Goal: Task Accomplishment & Management: Manage account settings

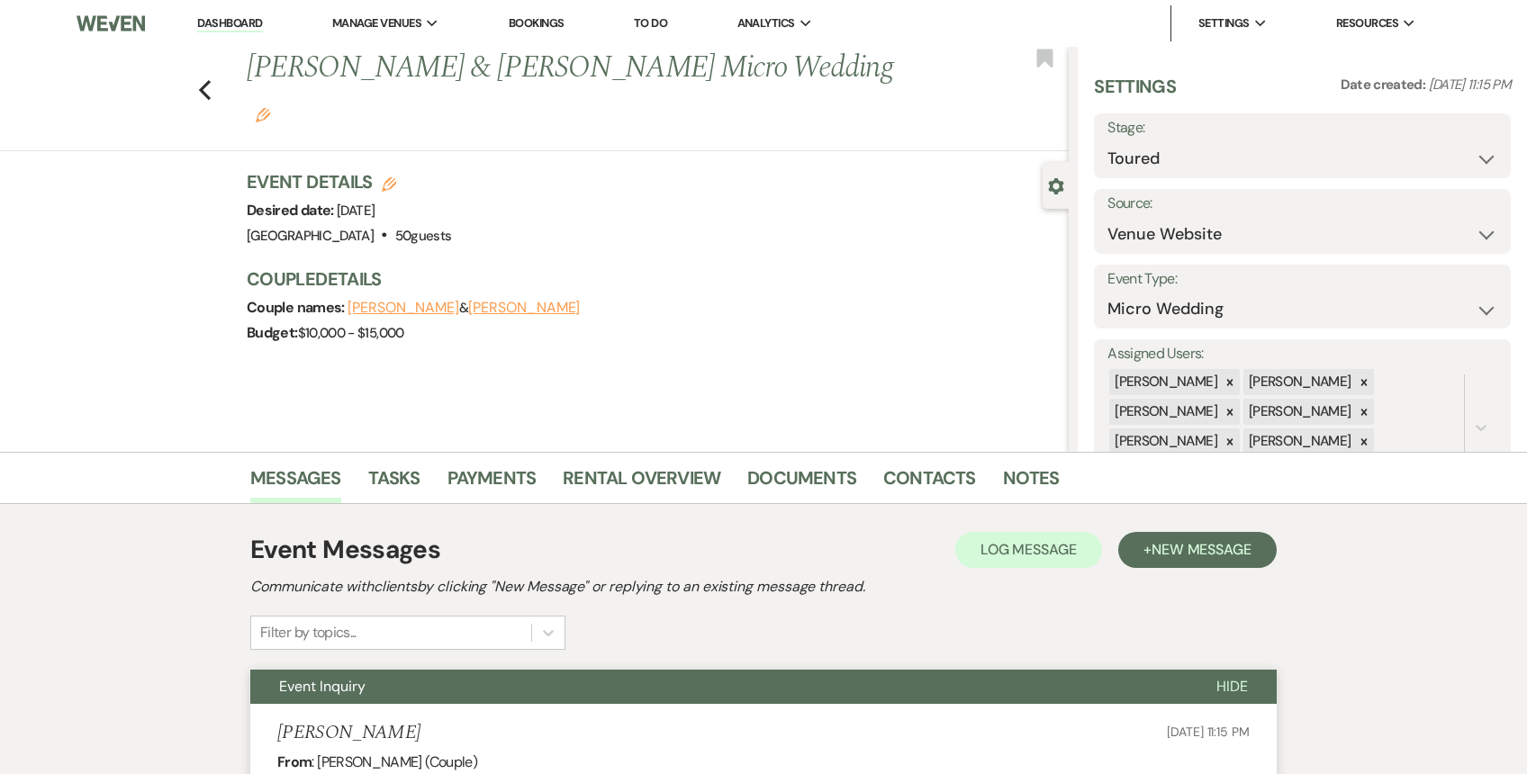
select select "5"
select select "16"
click at [242, 24] on link "Dashboard" at bounding box center [229, 23] width 65 height 17
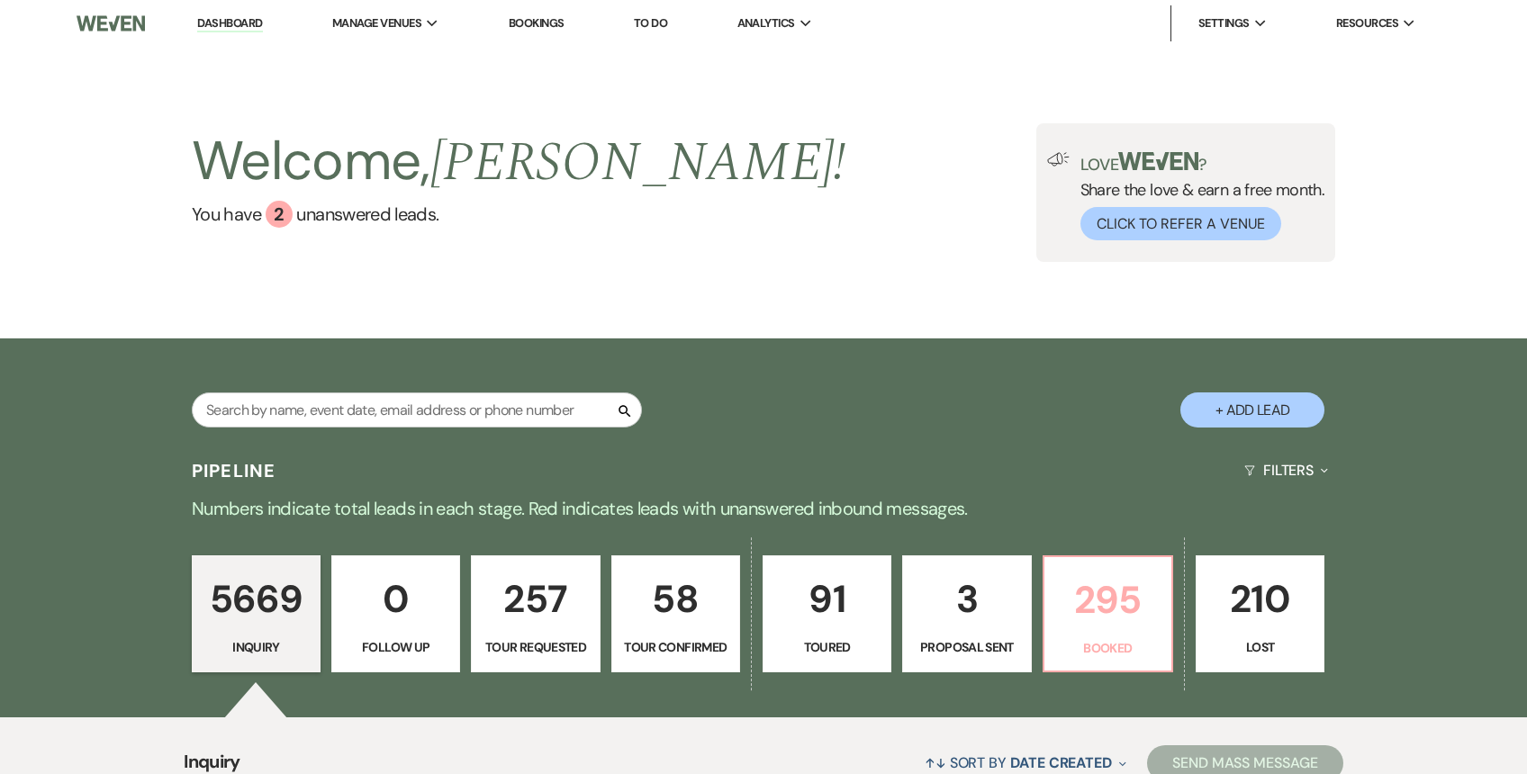
click at [1125, 638] on p "Booked" at bounding box center [1107, 648] width 105 height 20
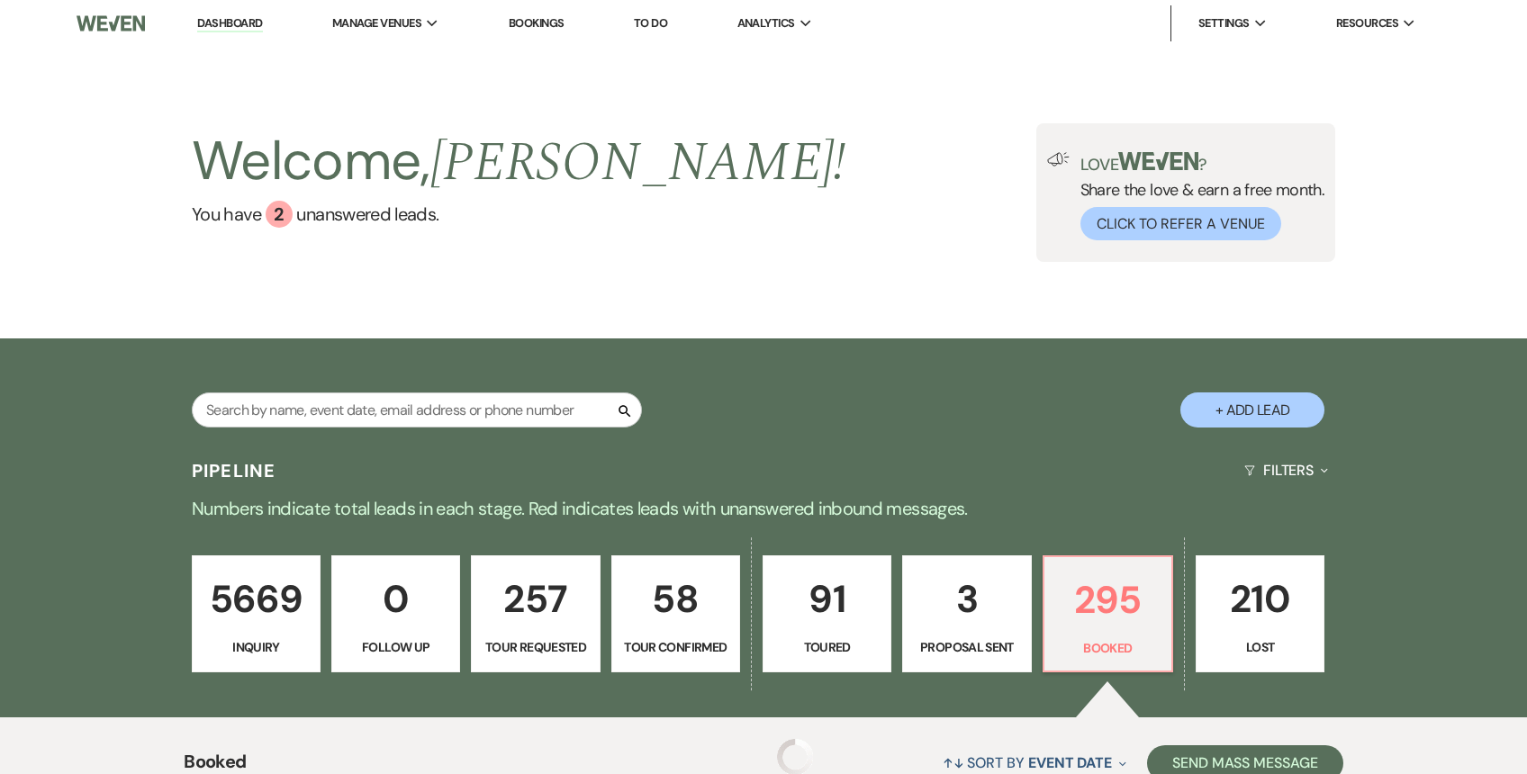
scroll to position [457, 0]
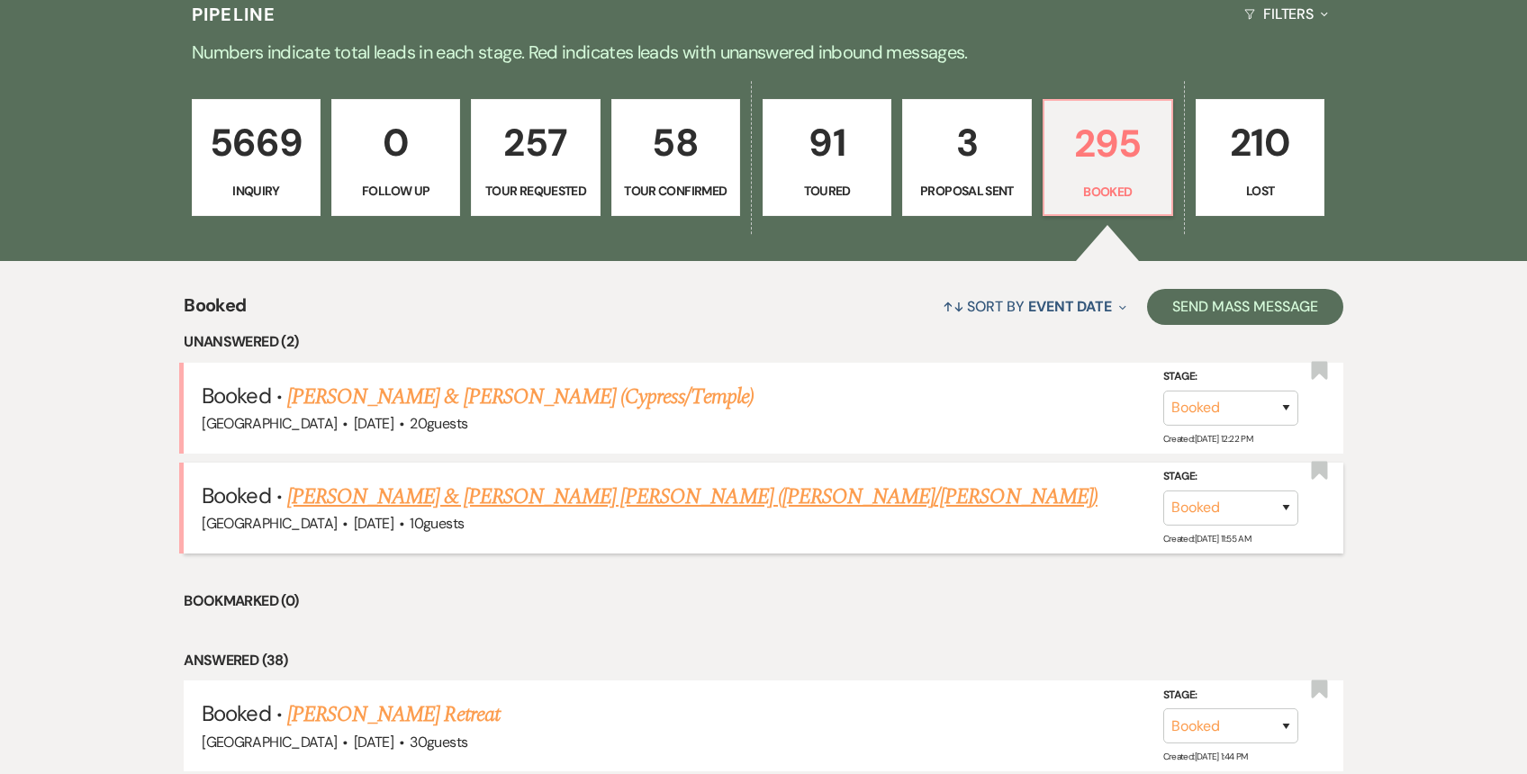
click at [568, 504] on link "[PERSON_NAME] & [PERSON_NAME] [PERSON_NAME] ([PERSON_NAME]/[PERSON_NAME])" at bounding box center [692, 497] width 810 height 32
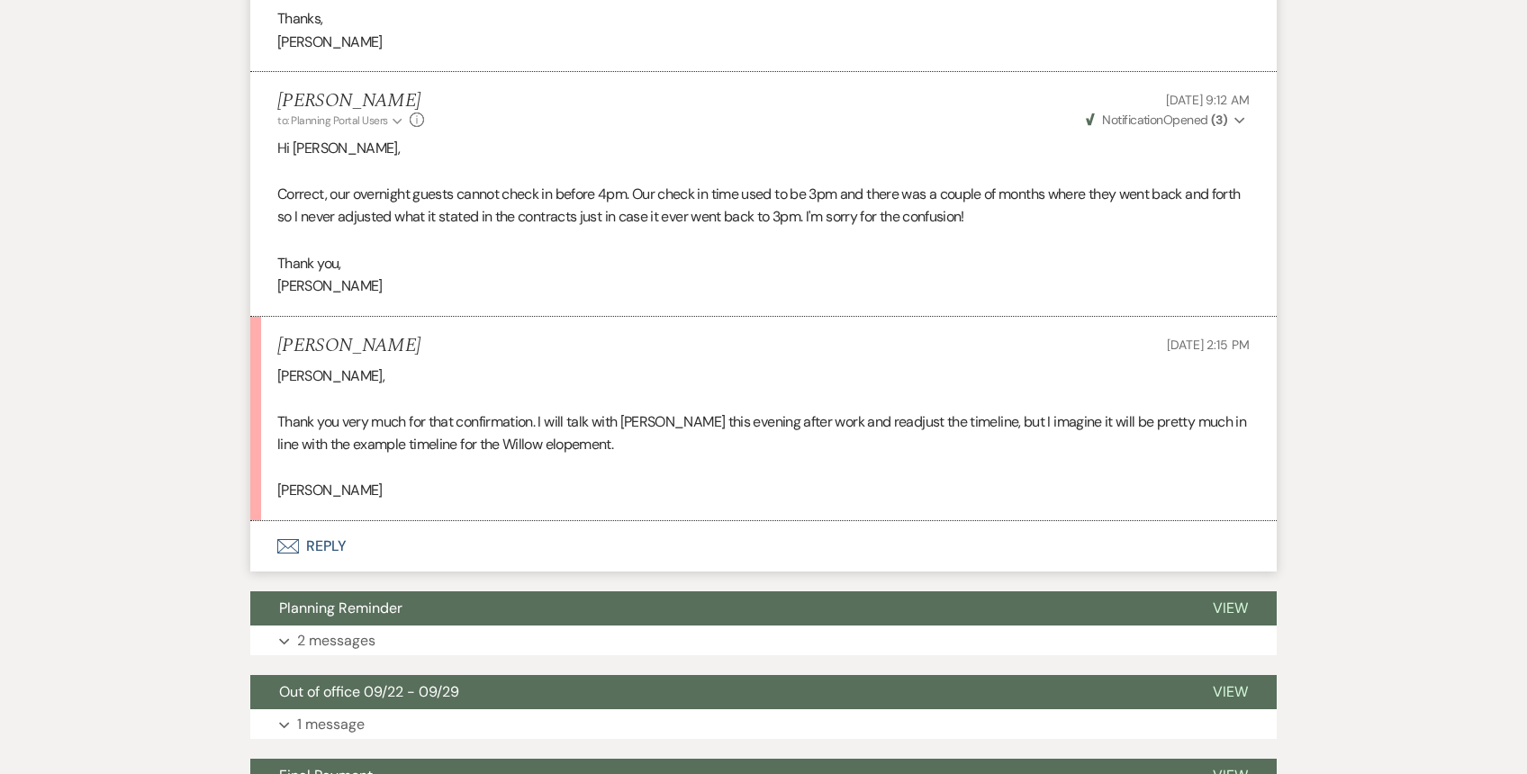
scroll to position [2447, 0]
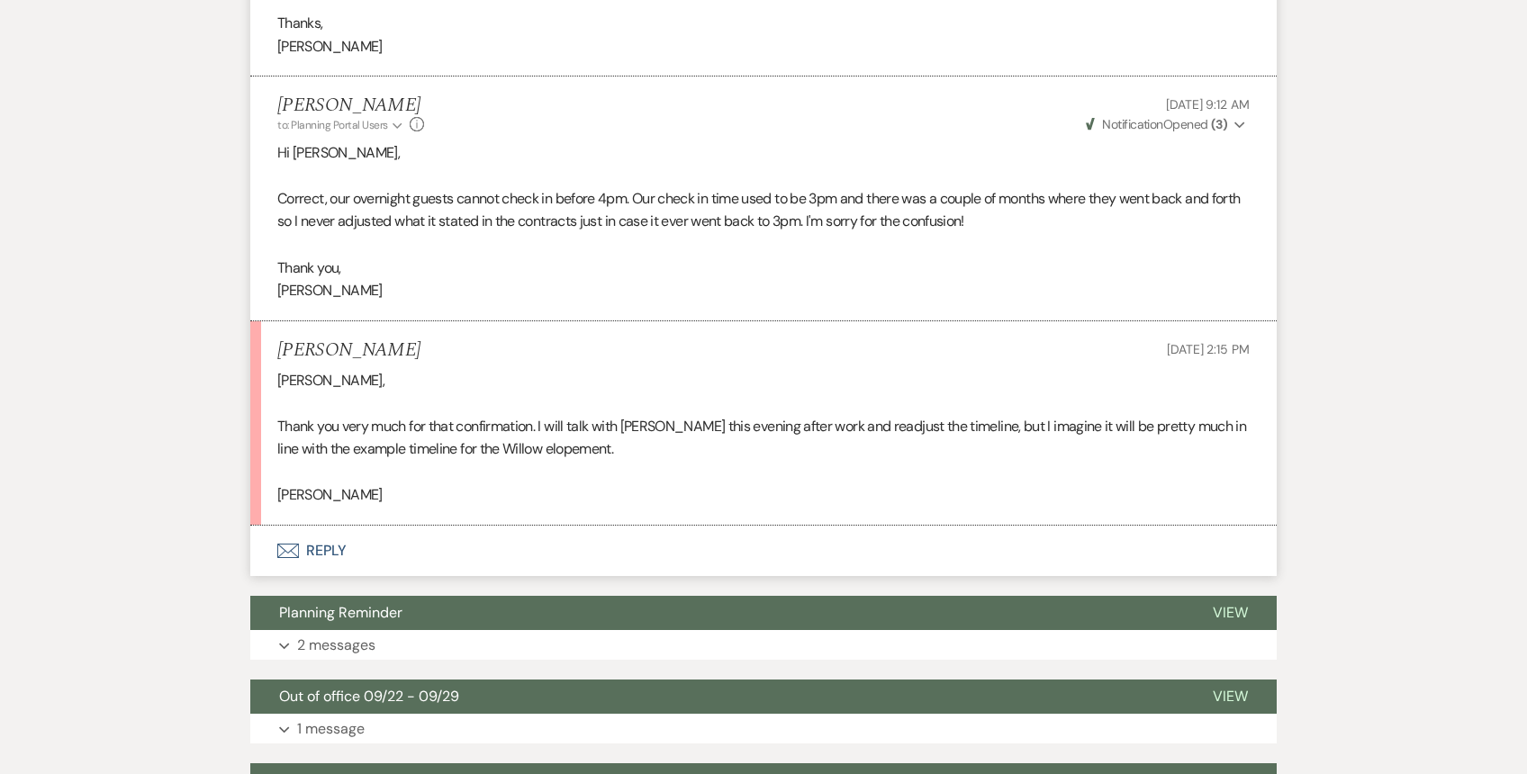
click at [384, 526] on button "Envelope Reply" at bounding box center [763, 551] width 1027 height 50
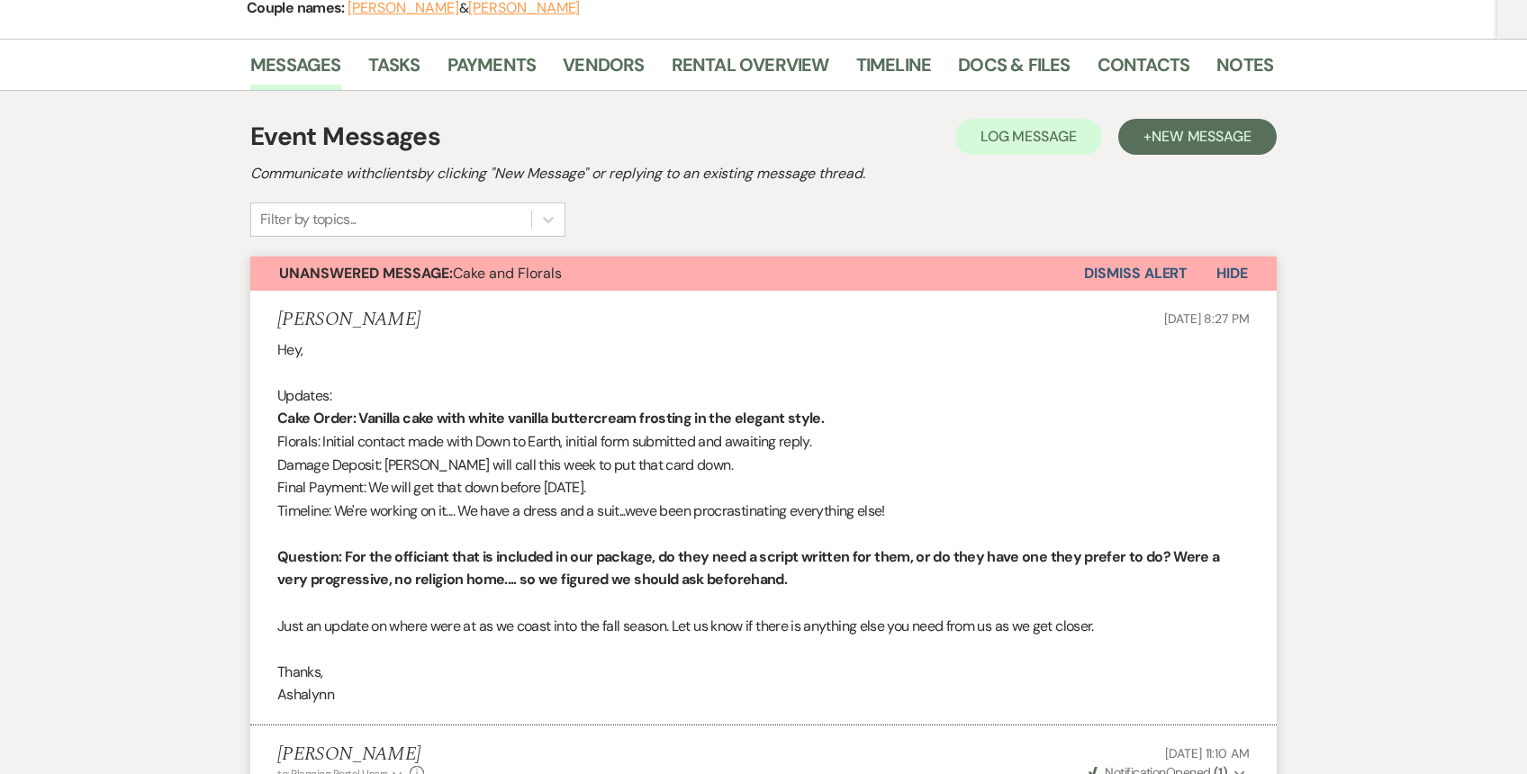
scroll to position [303, 0]
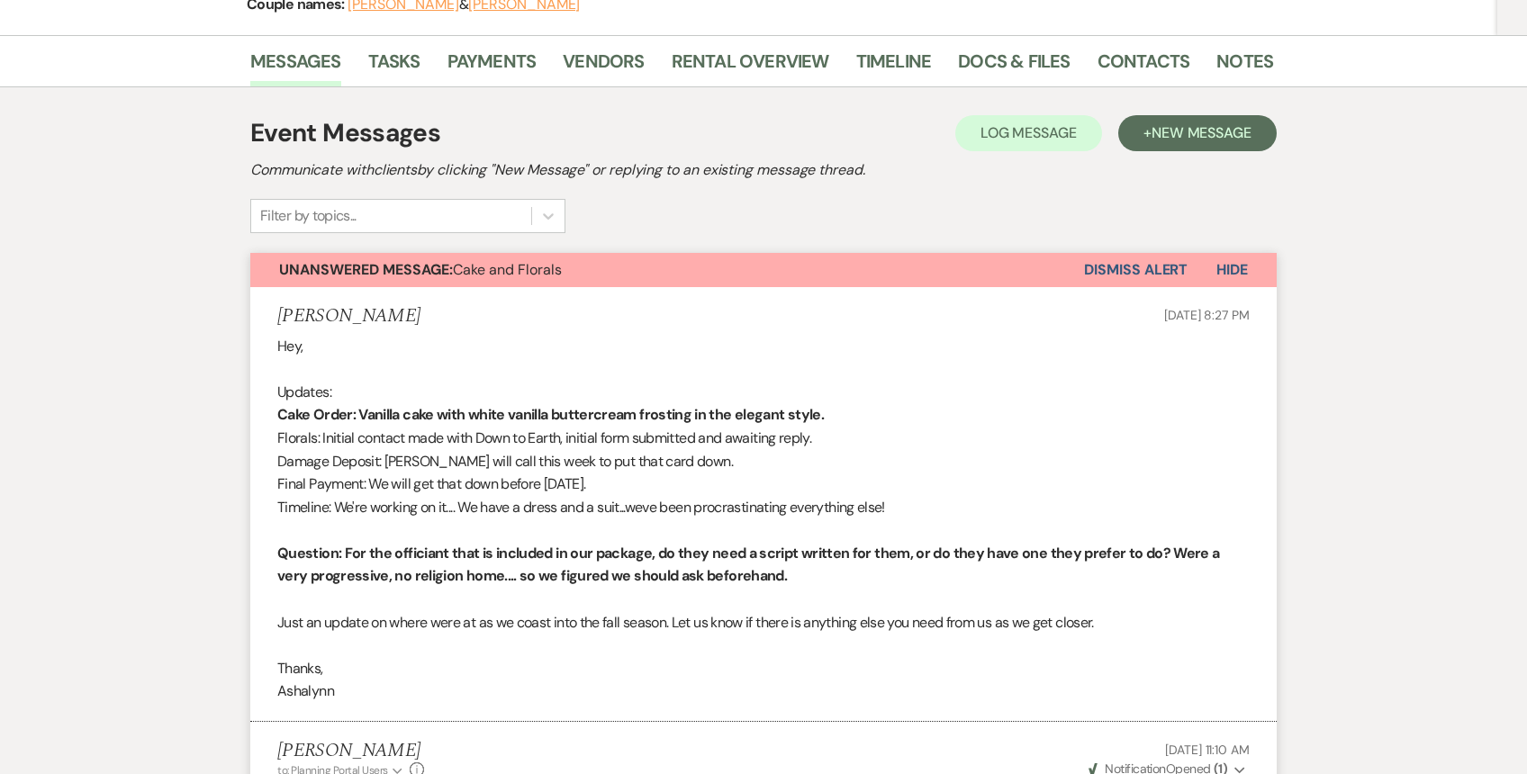
click at [1135, 253] on button "Dismiss Alert" at bounding box center [1136, 270] width 104 height 34
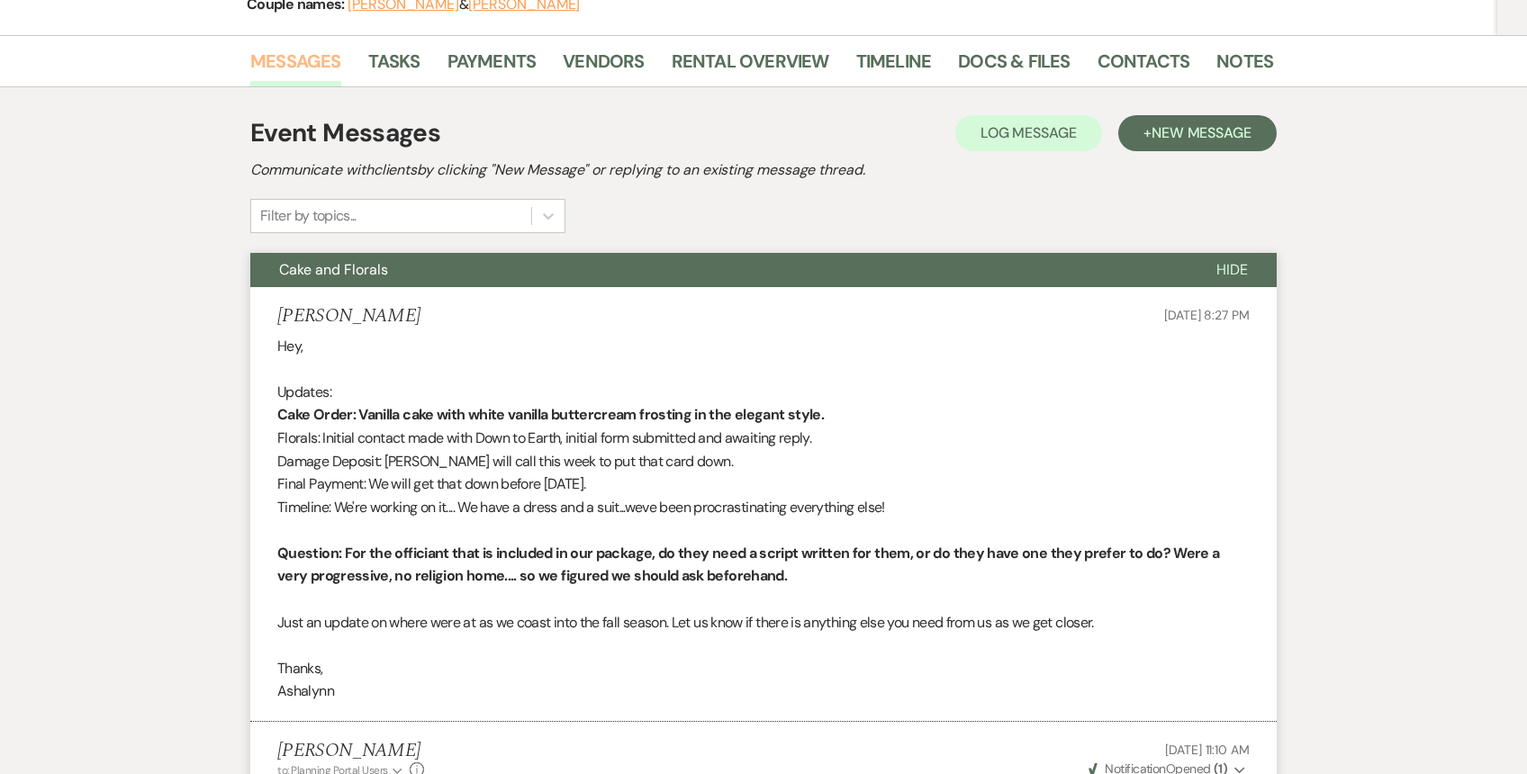
click at [306, 47] on link "Messages" at bounding box center [295, 67] width 91 height 40
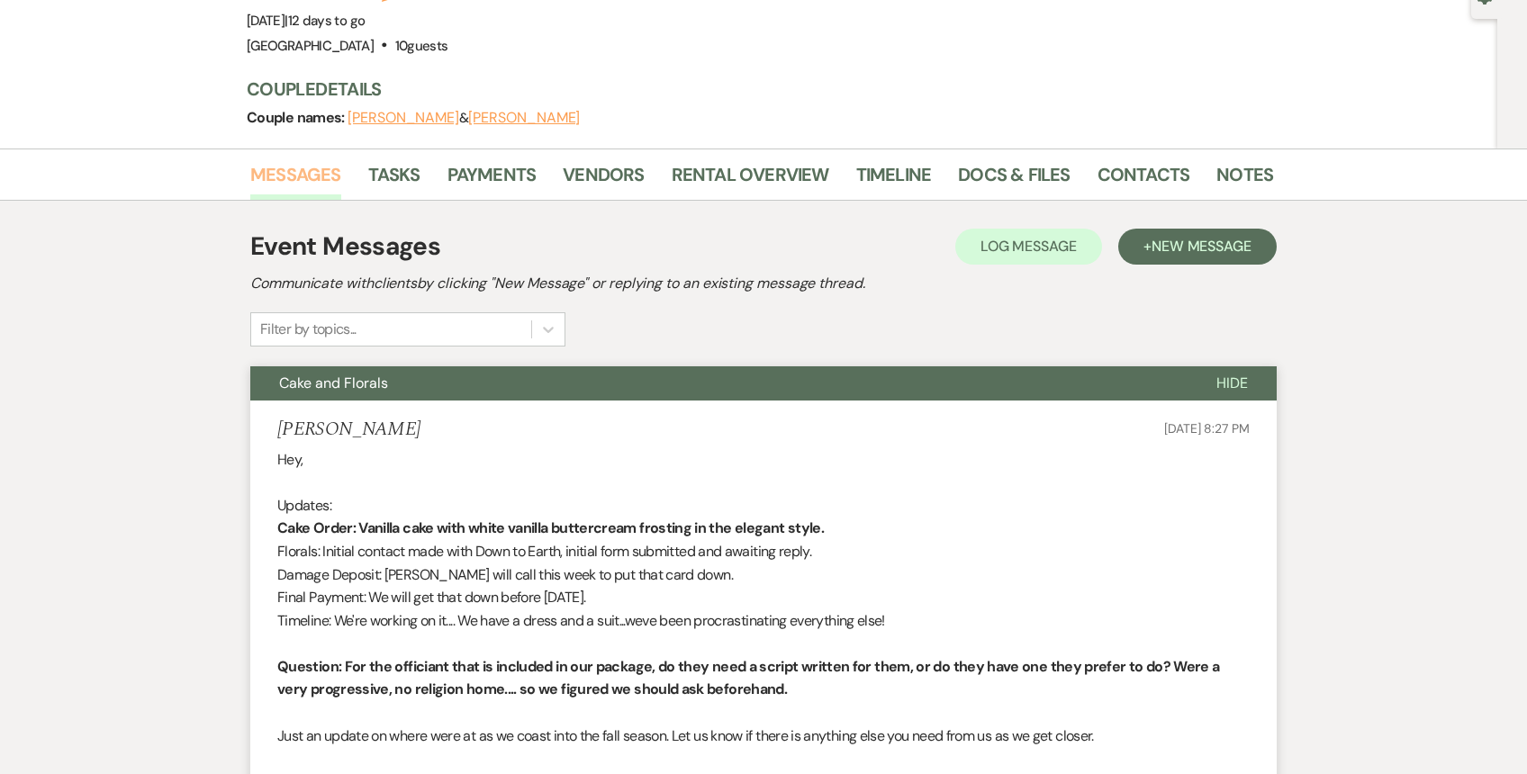
scroll to position [0, 0]
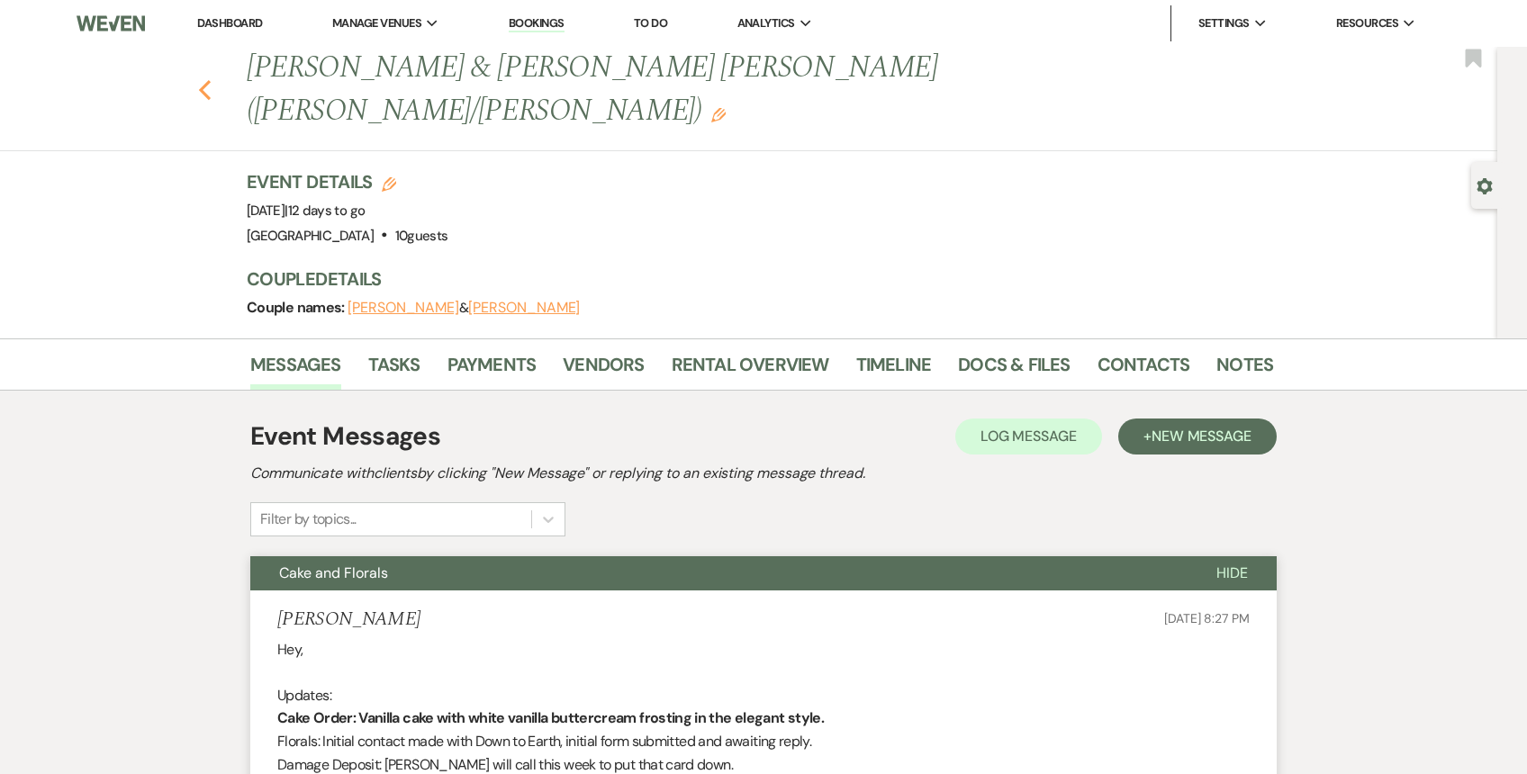
click at [198, 79] on icon "Previous" at bounding box center [205, 90] width 14 height 22
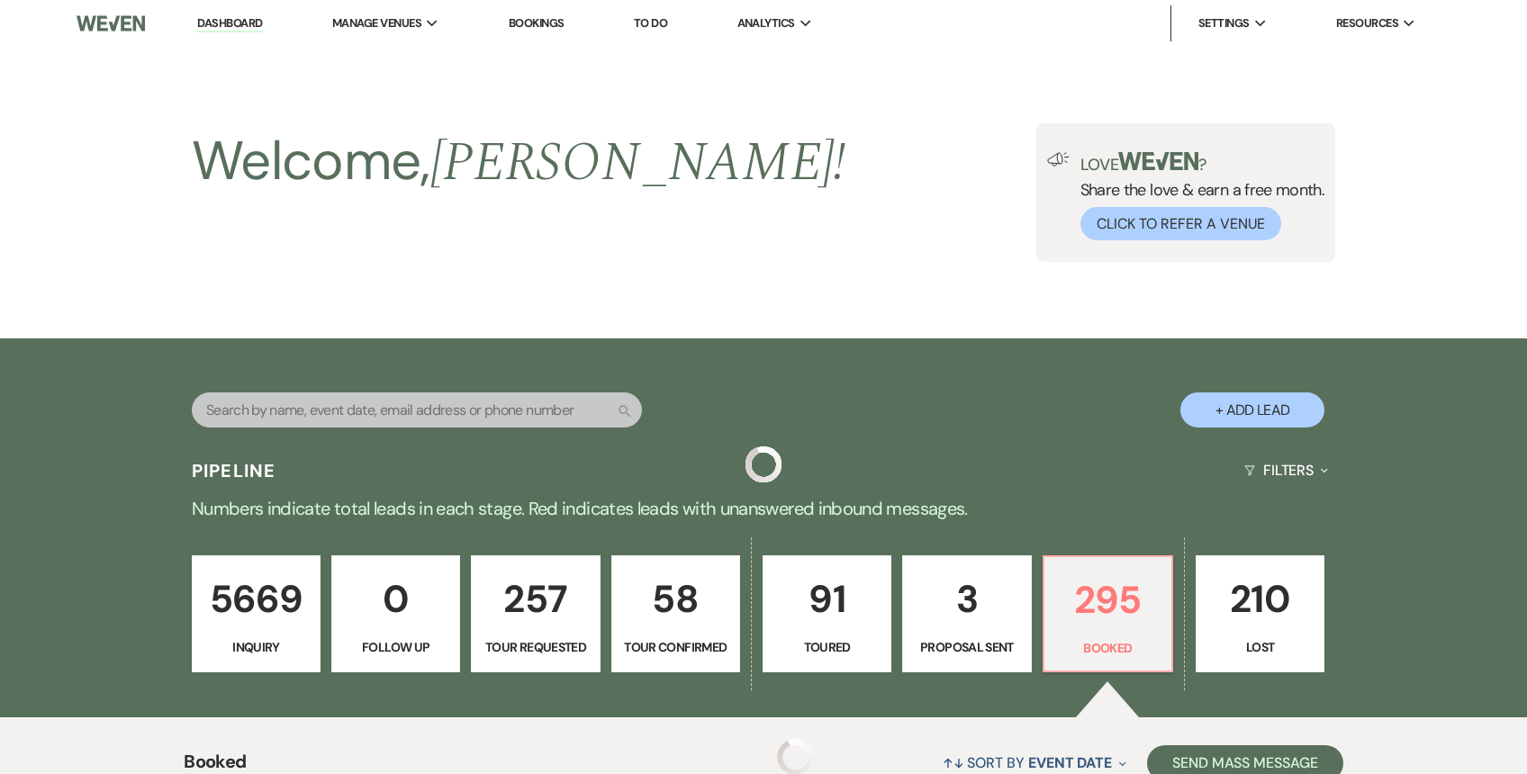
scroll to position [457, 0]
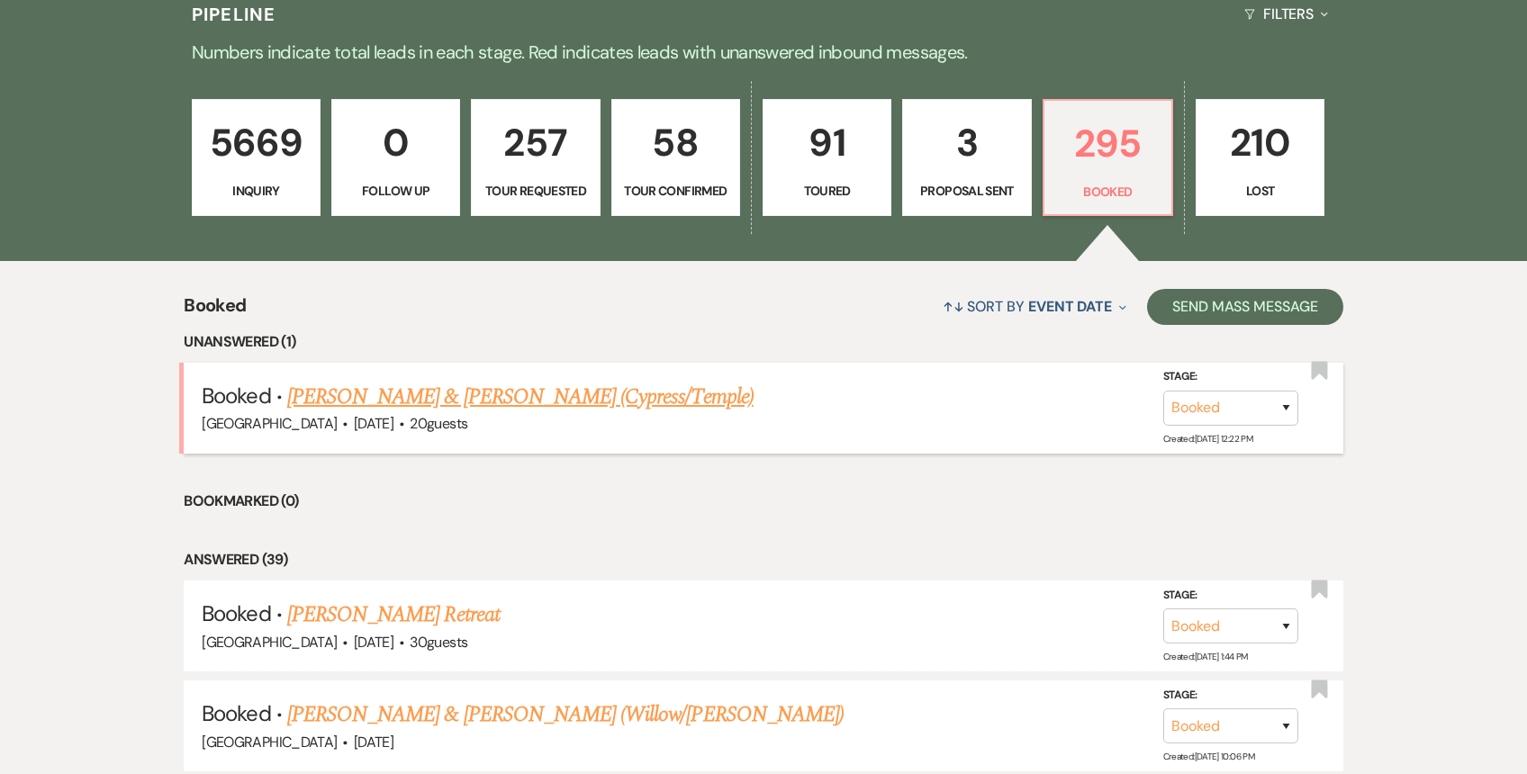
click at [537, 390] on link "[PERSON_NAME] & [PERSON_NAME] (Cypress/Temple)" at bounding box center [520, 397] width 466 height 32
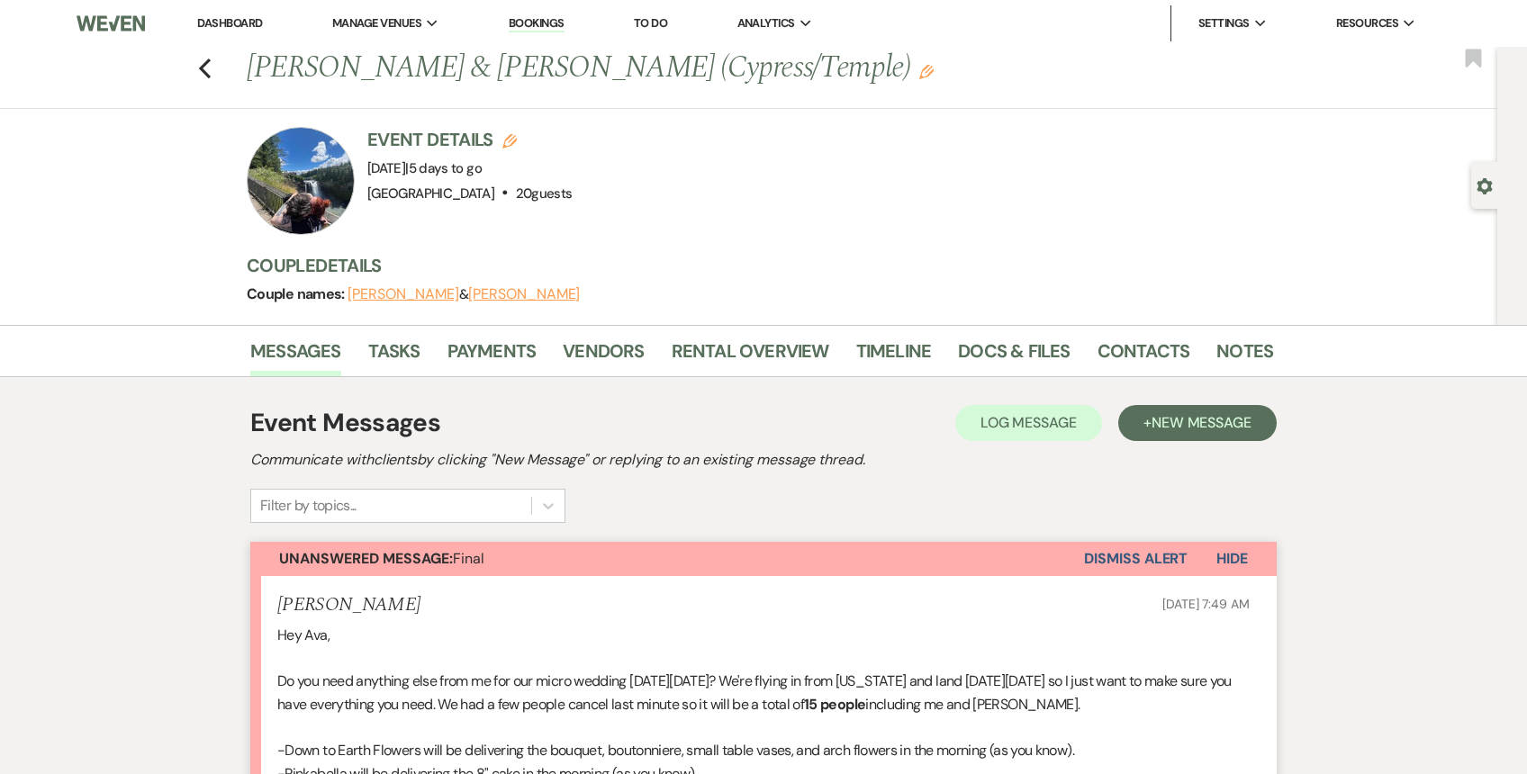
click at [235, 32] on li "Dashboard" at bounding box center [229, 23] width 83 height 36
click at [234, 25] on link "Dashboard" at bounding box center [229, 22] width 65 height 15
